Goal: Task Accomplishment & Management: Use online tool/utility

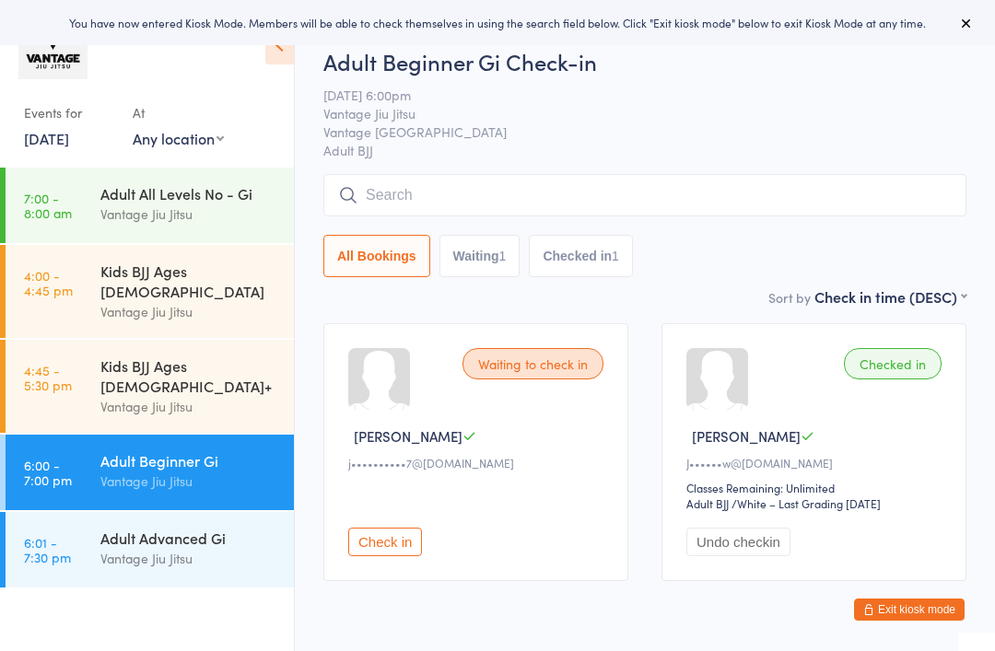
click at [68, 142] on link "[DATE]" at bounding box center [46, 138] width 45 height 20
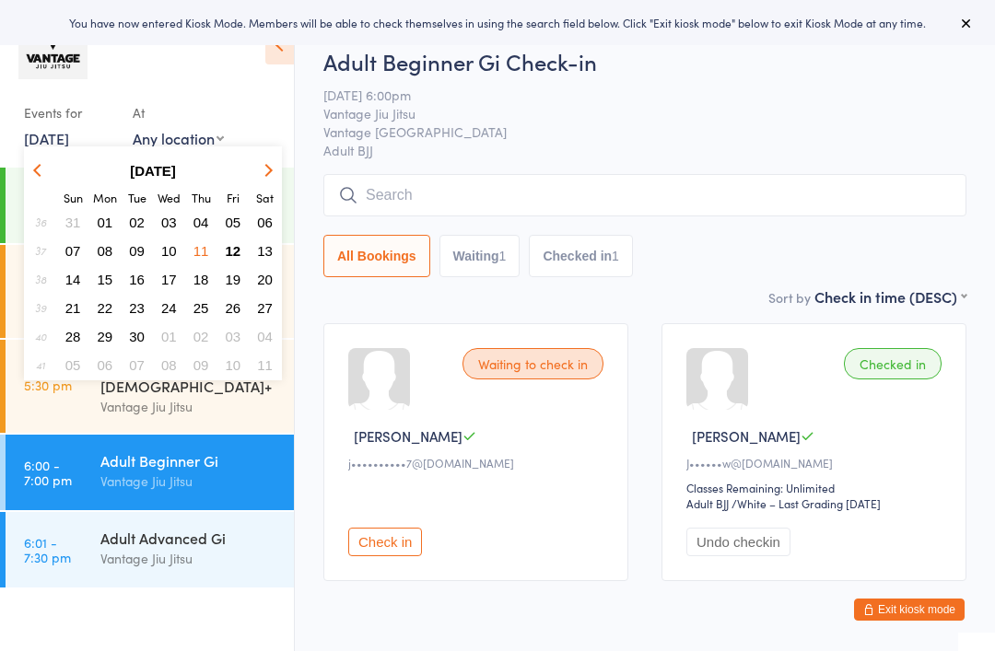
click at [231, 249] on span "12" at bounding box center [234, 251] width 16 height 16
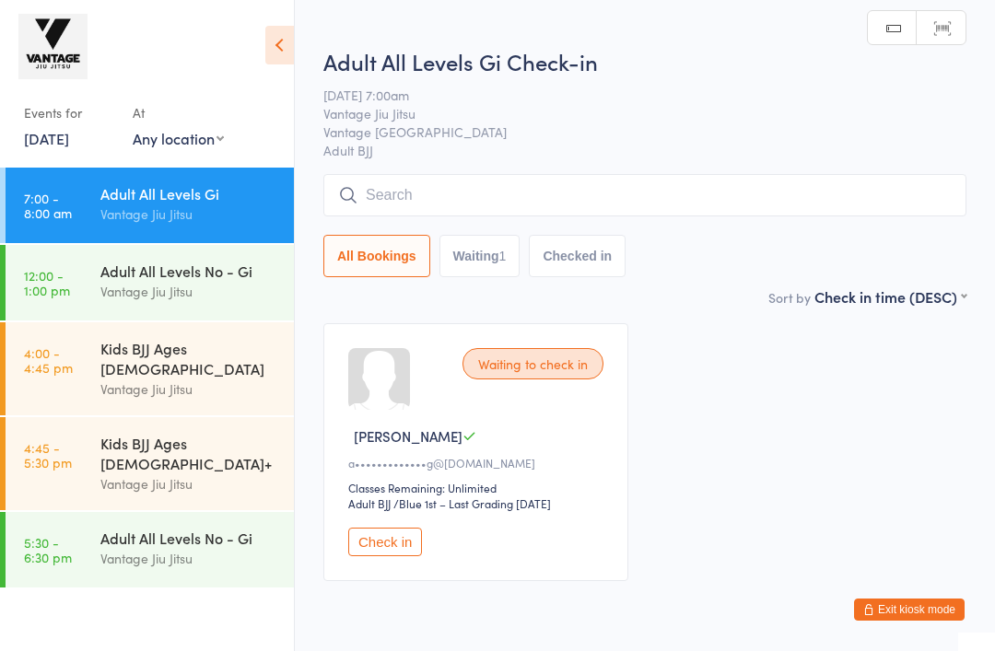
click at [536, 193] on input "search" at bounding box center [644, 195] width 643 height 42
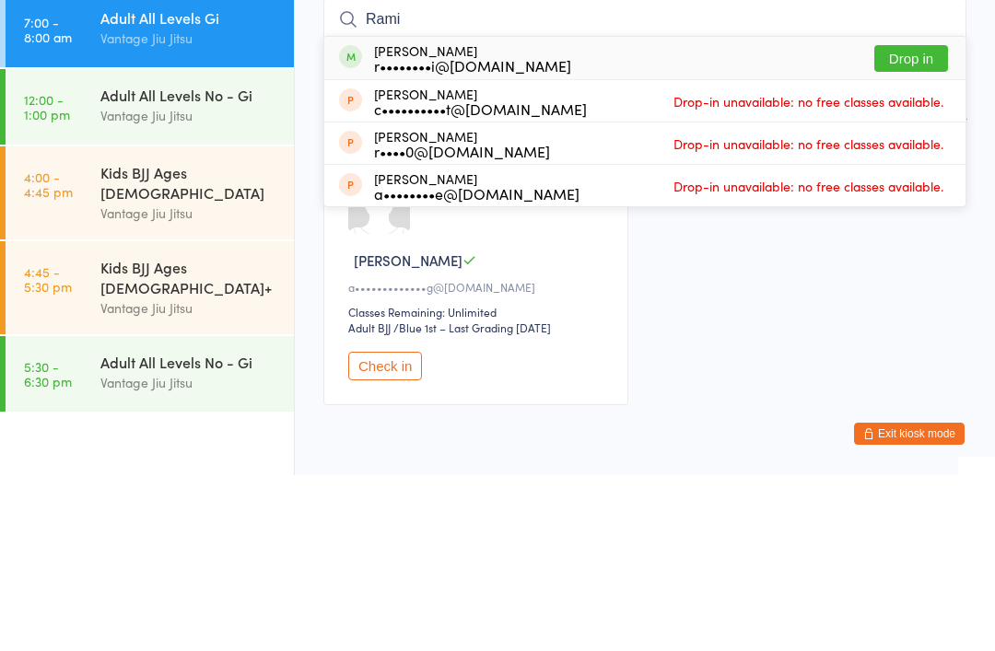
type input "Rami"
click at [910, 221] on button "Drop in" at bounding box center [911, 234] width 74 height 27
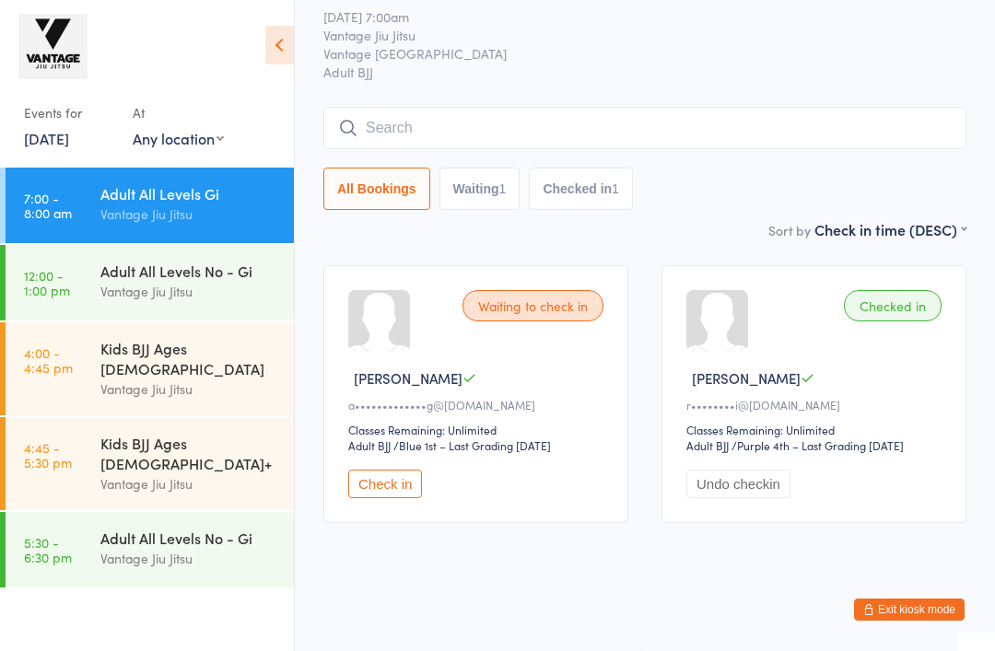
click at [590, 111] on input "search" at bounding box center [644, 128] width 643 height 42
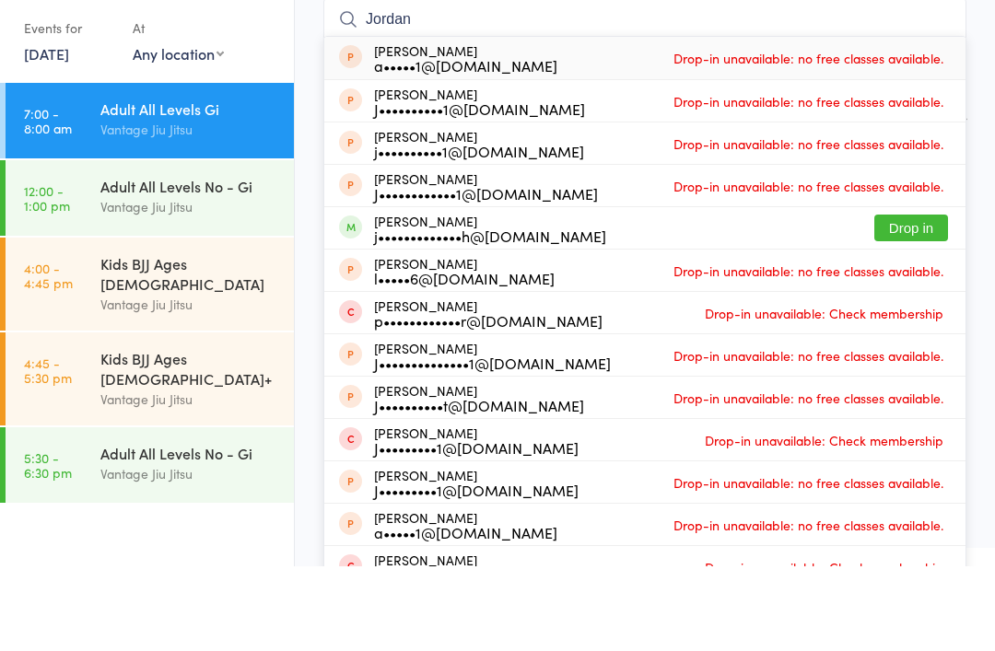
type input "Jordan"
click at [903, 299] on button "Drop in" at bounding box center [911, 312] width 74 height 27
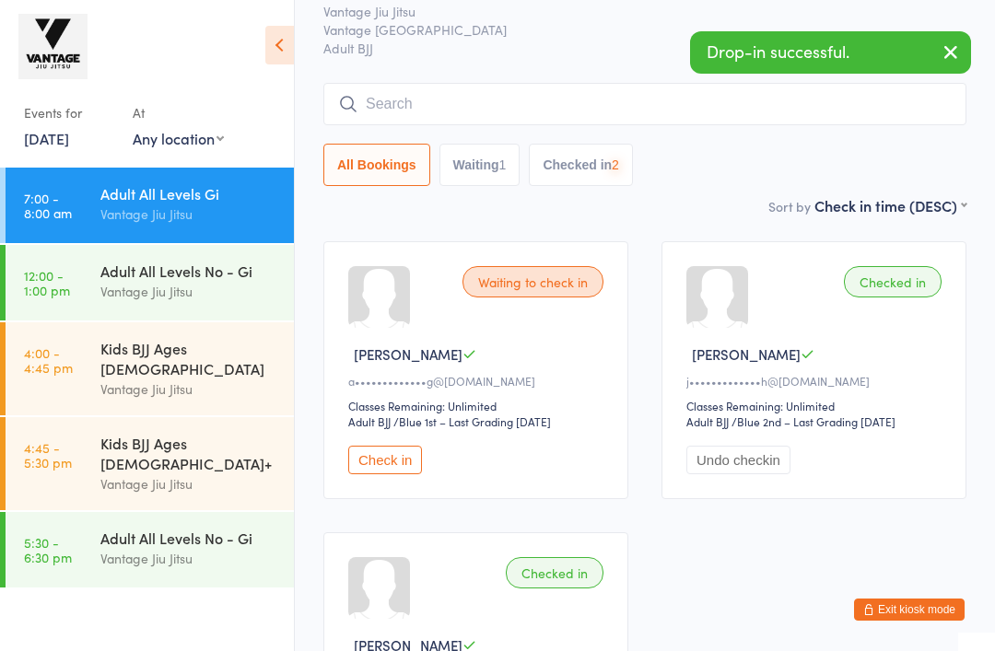
click at [634, 105] on input "search" at bounding box center [644, 104] width 643 height 42
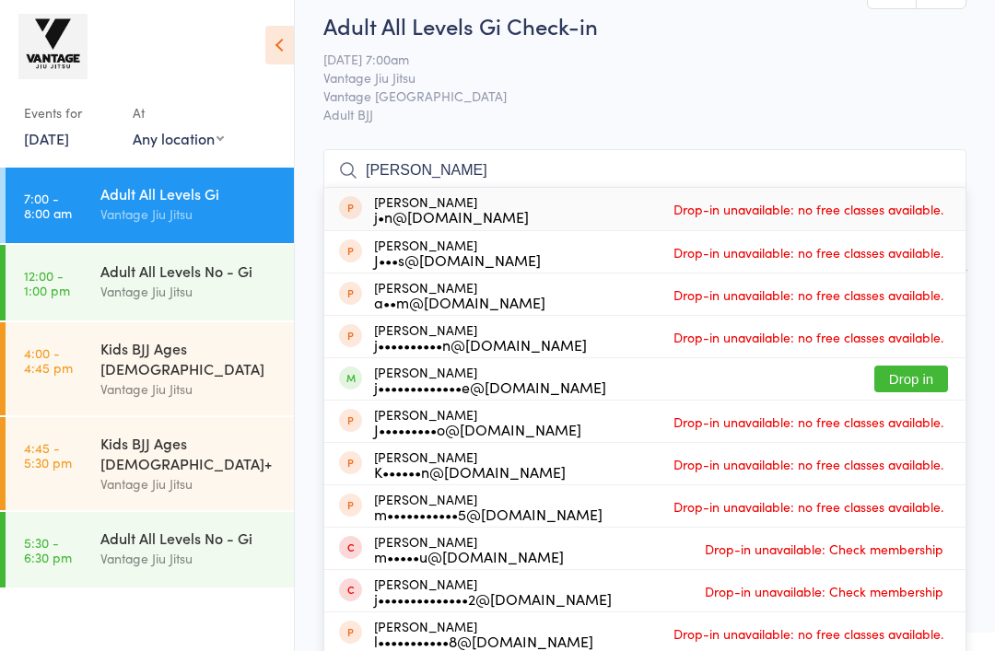
scroll to position [0, 0]
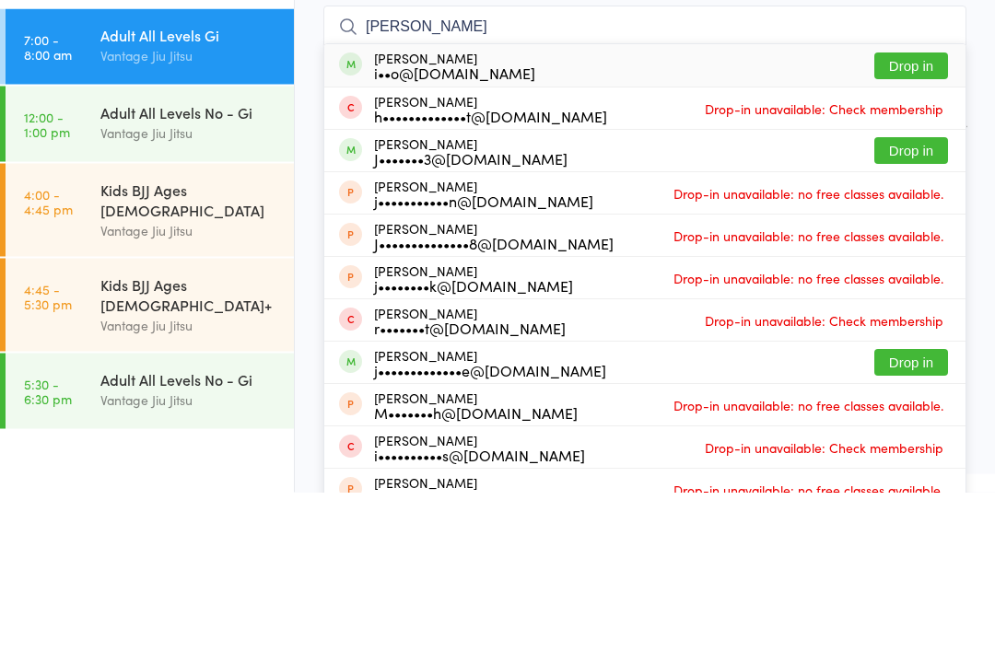
type input "[PERSON_NAME]"
click at [876, 297] on button "Drop in" at bounding box center [911, 310] width 74 height 27
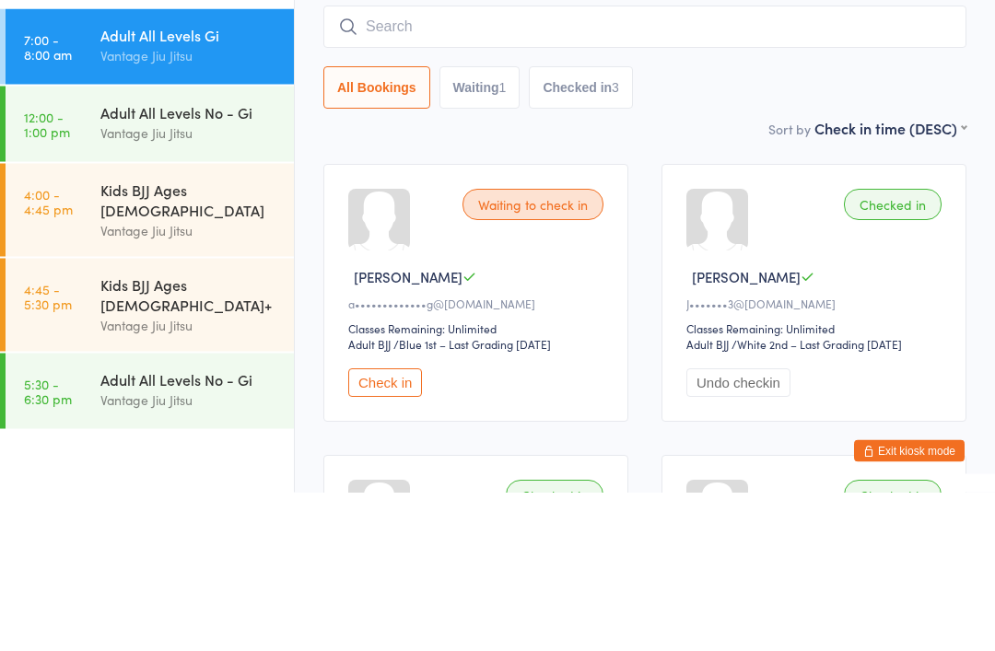
scroll to position [159, 0]
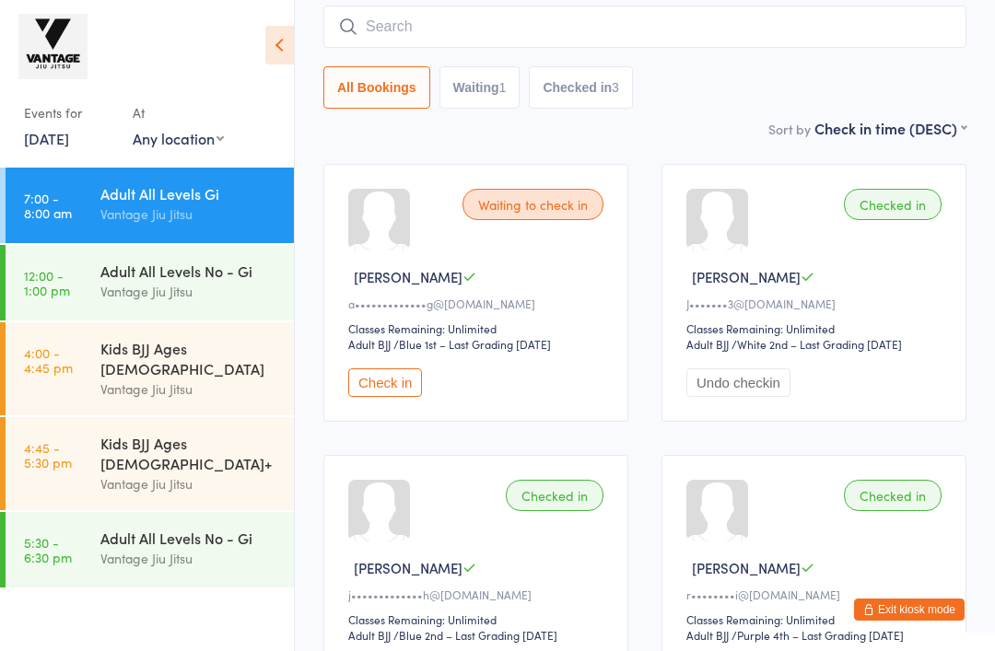
click at [375, 392] on button "Check in" at bounding box center [385, 382] width 74 height 29
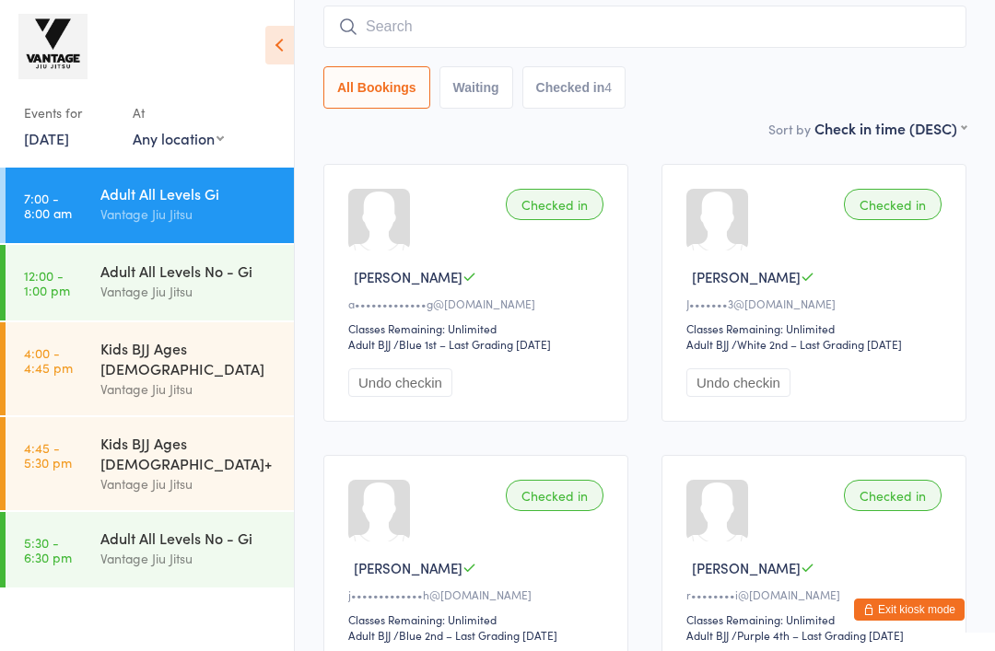
click at [718, 37] on input "search" at bounding box center [644, 27] width 643 height 42
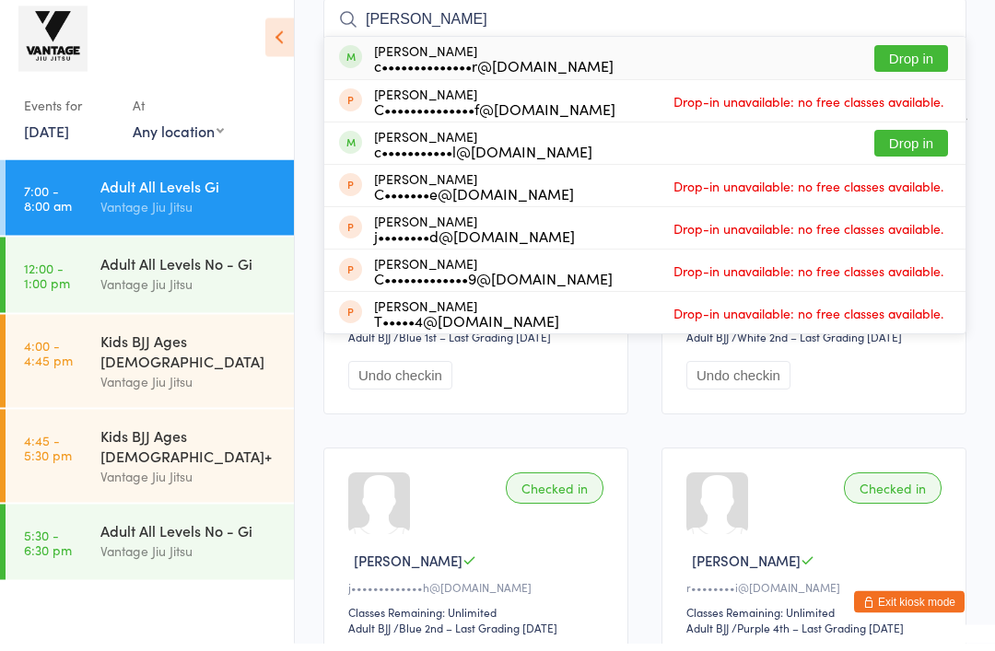
type input "[PERSON_NAME]"
click at [926, 57] on button "Drop in" at bounding box center [911, 66] width 74 height 27
